Goal: Check status

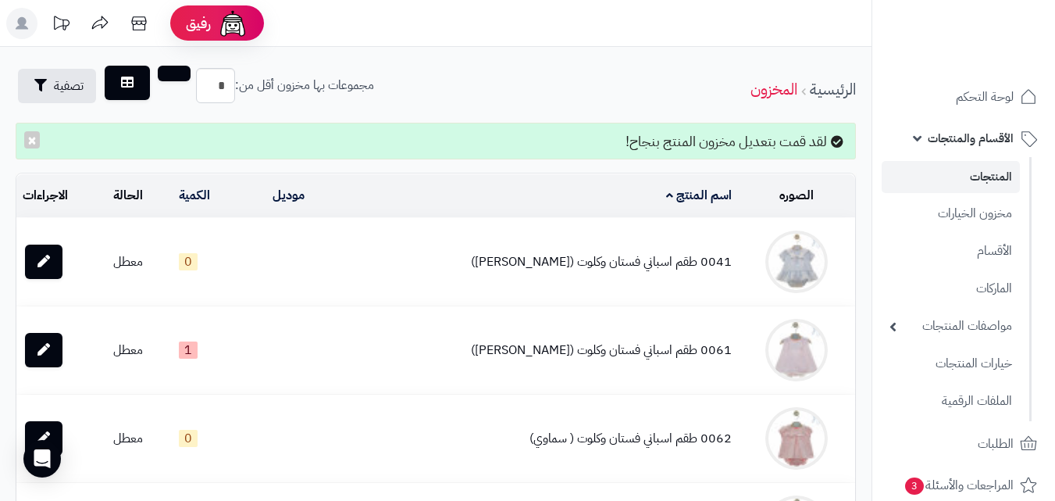
click at [928, 141] on span "الأقسام والمنتجات" at bounding box center [971, 138] width 86 height 22
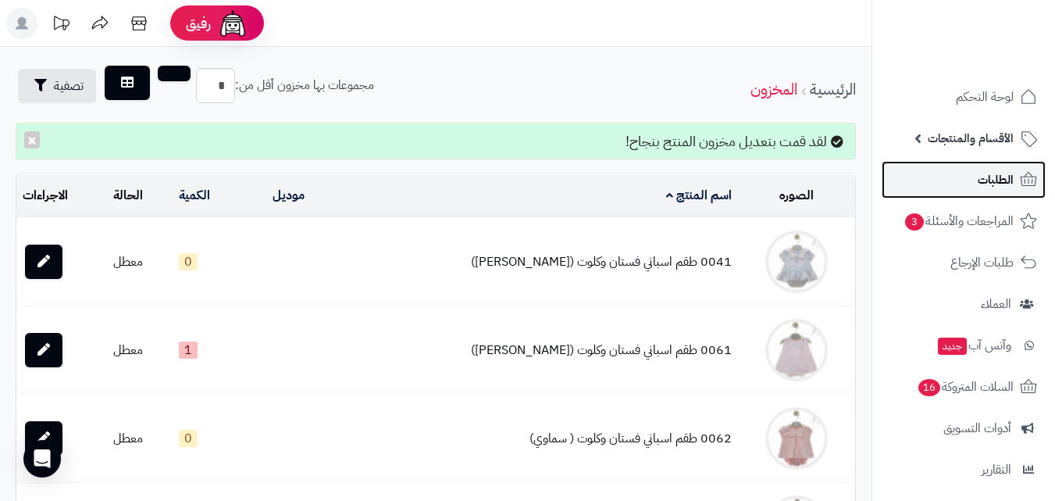
click at [991, 179] on span "الطلبات" at bounding box center [996, 180] width 36 height 22
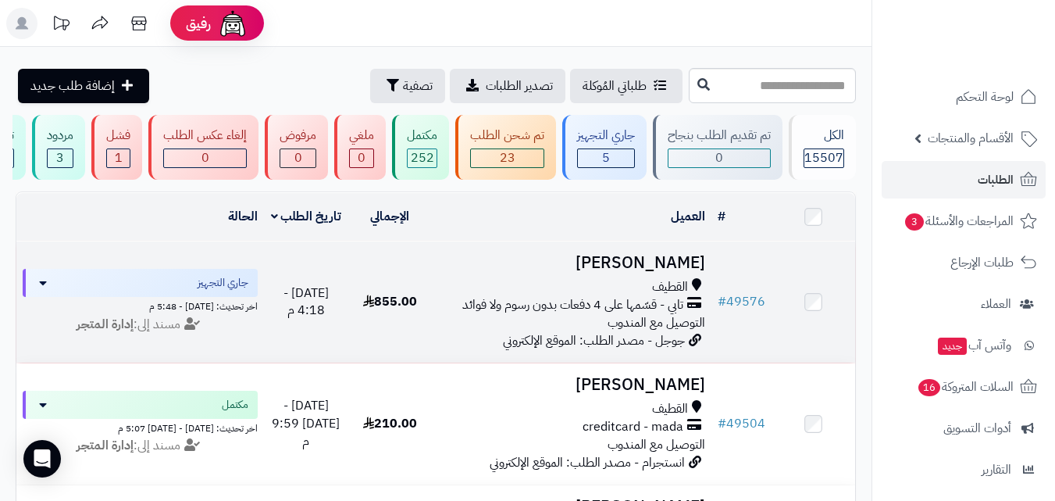
click at [655, 271] on h3 "[PERSON_NAME]" at bounding box center [571, 263] width 267 height 18
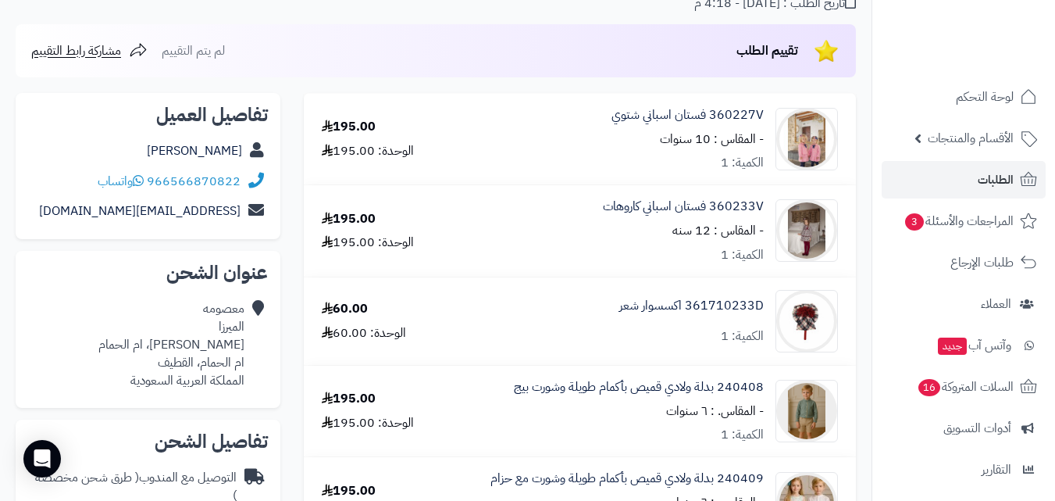
scroll to position [156, 0]
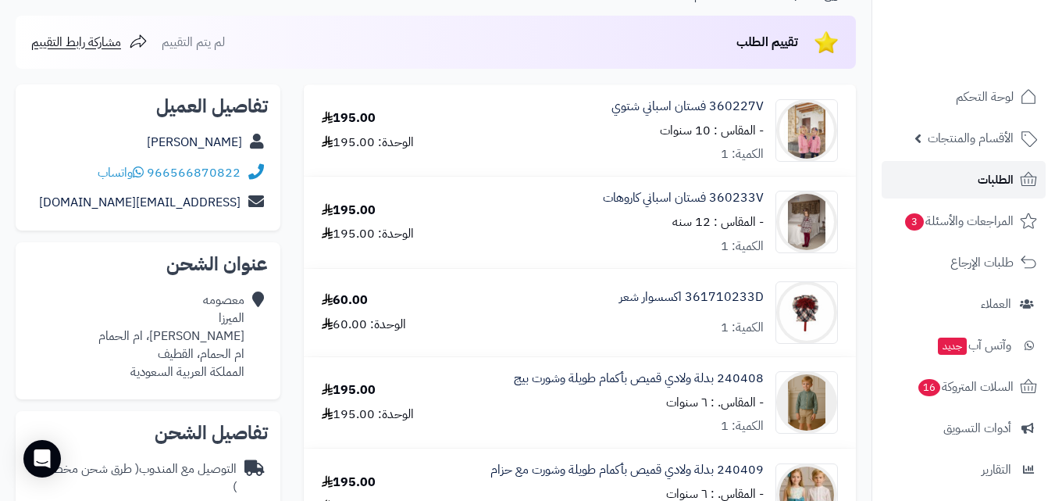
click at [1007, 184] on span "الطلبات" at bounding box center [996, 180] width 36 height 22
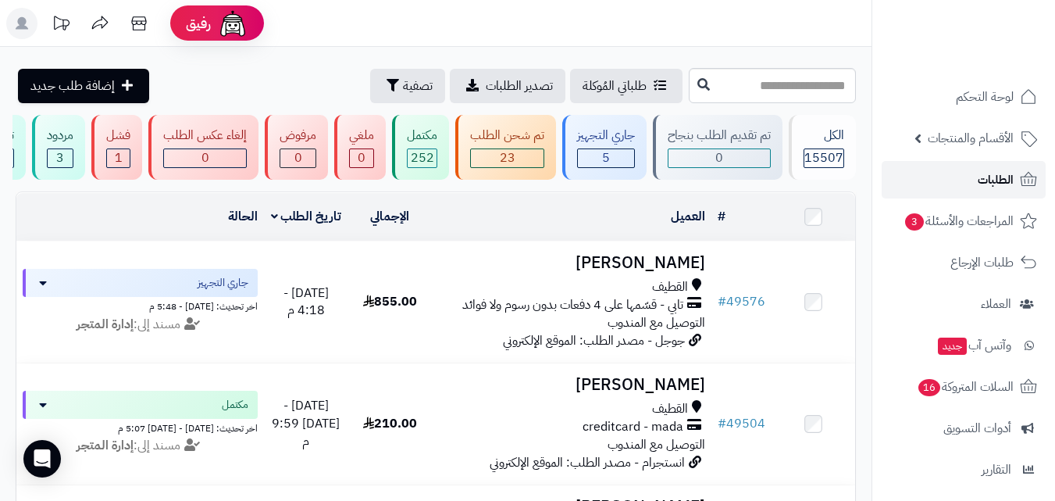
click at [990, 175] on span "الطلبات" at bounding box center [996, 180] width 36 height 22
